Goal: Information Seeking & Learning: Learn about a topic

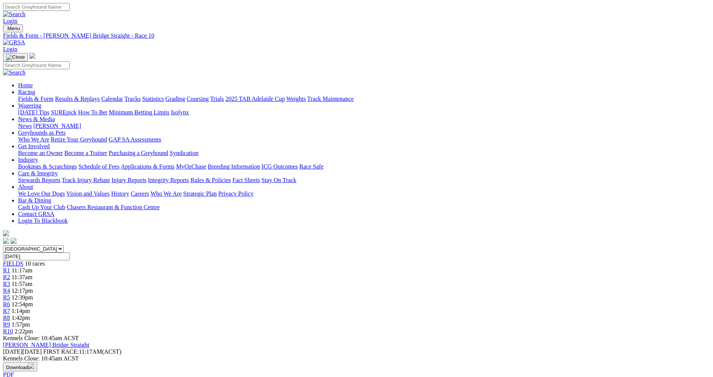
click at [10, 267] on span "R1" at bounding box center [6, 270] width 7 height 6
click at [10, 274] on span "R2" at bounding box center [6, 277] width 7 height 6
click at [10, 281] on span "R3" at bounding box center [6, 284] width 7 height 6
click at [316, 287] on div "R4 12:17pm" at bounding box center [356, 290] width 707 height 7
click at [10, 294] on span "R5" at bounding box center [6, 297] width 7 height 6
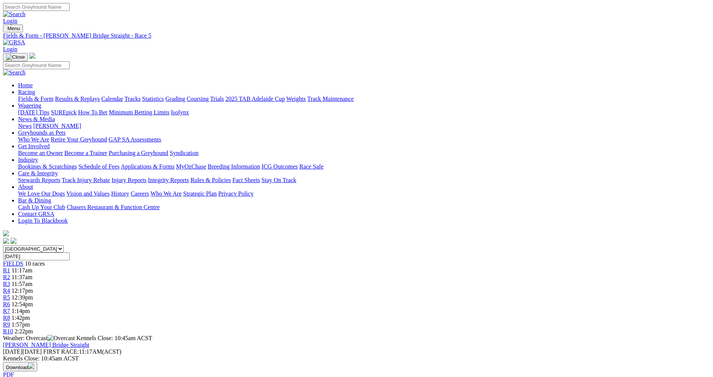
click at [404, 301] on div "R6 12:54pm" at bounding box center [356, 304] width 707 height 7
click at [30, 308] on span "1:14pm" at bounding box center [21, 311] width 18 height 6
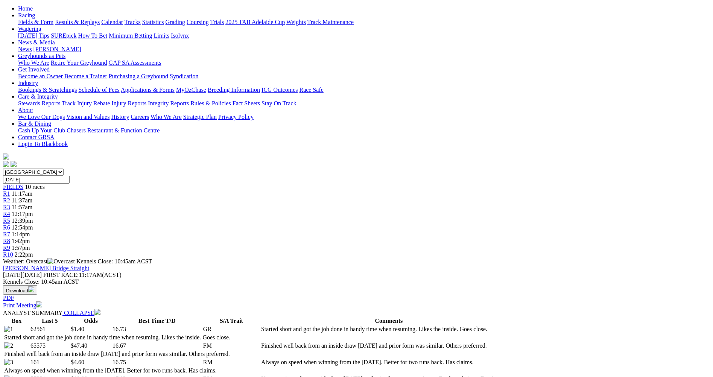
scroll to position [75, 0]
click at [10, 239] on span "R8" at bounding box center [6, 242] width 7 height 6
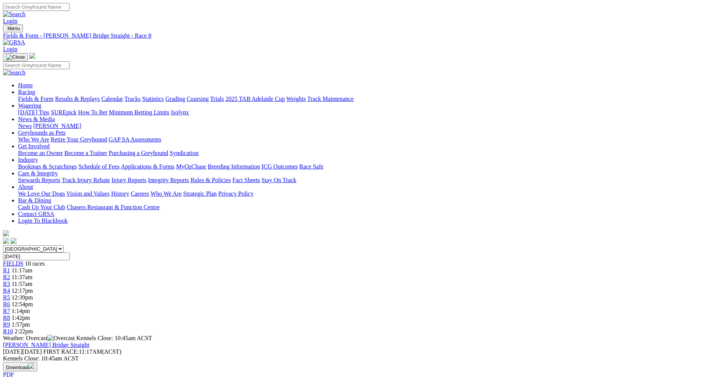
click at [529, 321] on div "R9 1:57pm" at bounding box center [356, 324] width 707 height 7
click at [574, 328] on div "R10 2:22pm" at bounding box center [356, 331] width 707 height 7
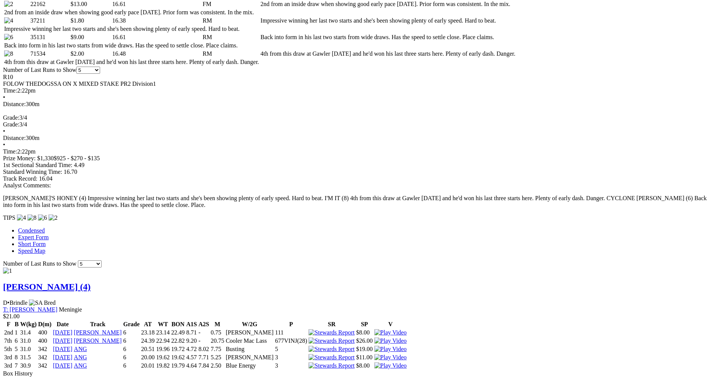
scroll to position [263, 0]
